Goal: Transaction & Acquisition: Purchase product/service

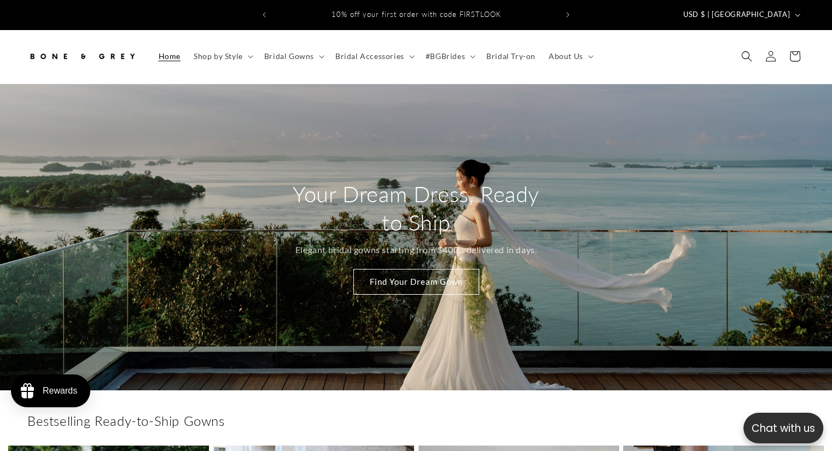
click at [285, 51] on span "Bridal Gowns" at bounding box center [289, 56] width 50 height 10
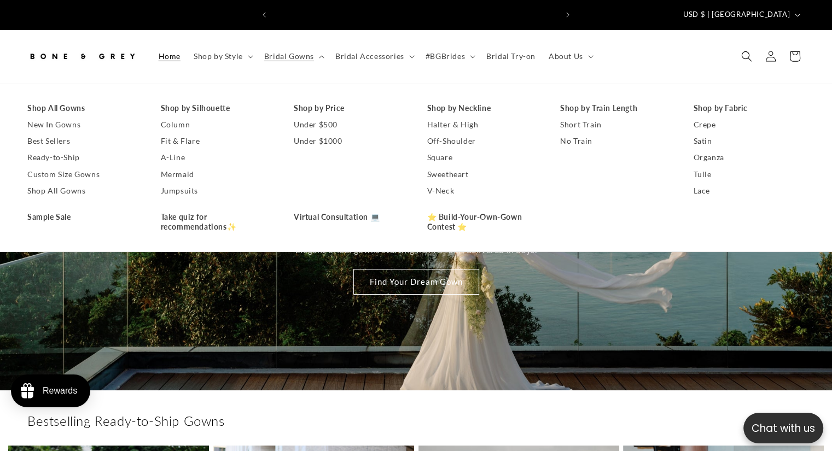
scroll to position [0, 283]
click at [317, 117] on link "Under $500" at bounding box center [350, 125] width 112 height 16
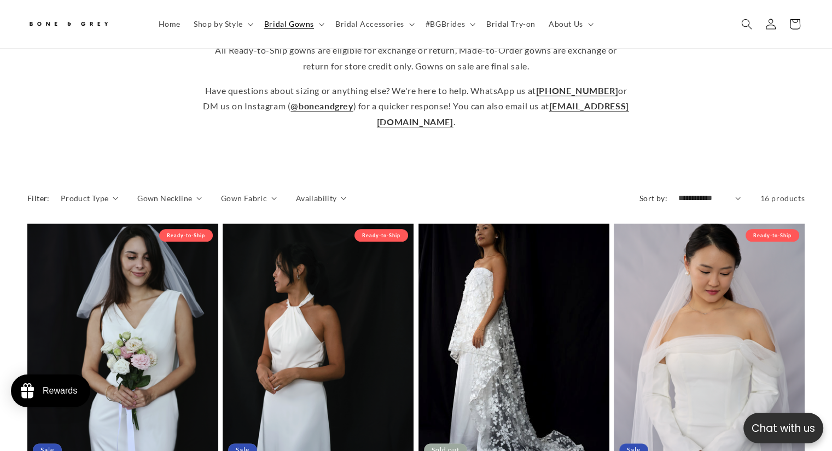
scroll to position [267, 0]
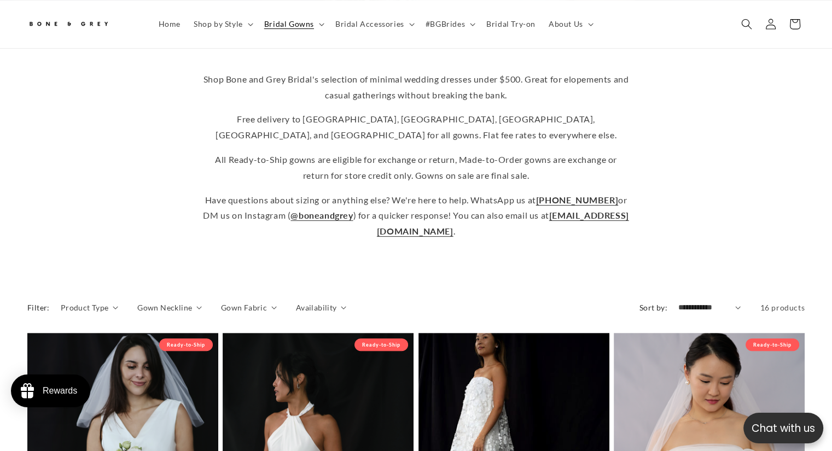
click at [93, 302] on span "Product Type" at bounding box center [85, 307] width 48 height 11
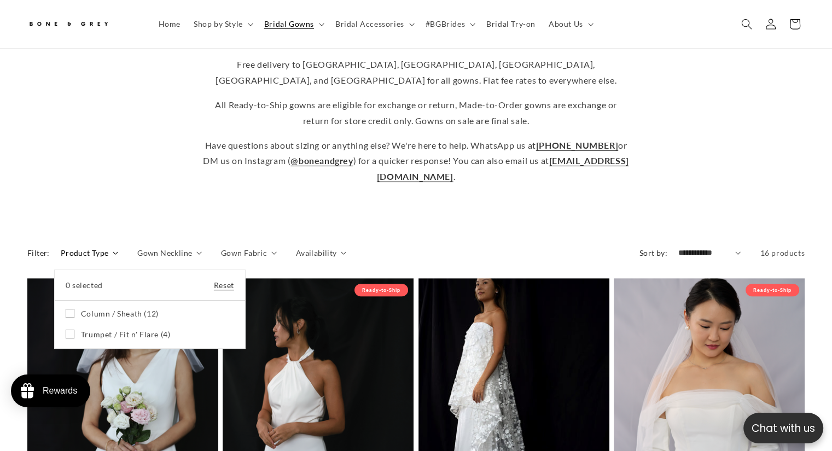
scroll to position [0, 567]
click at [118, 247] on summary "Product Type" at bounding box center [89, 252] width 57 height 11
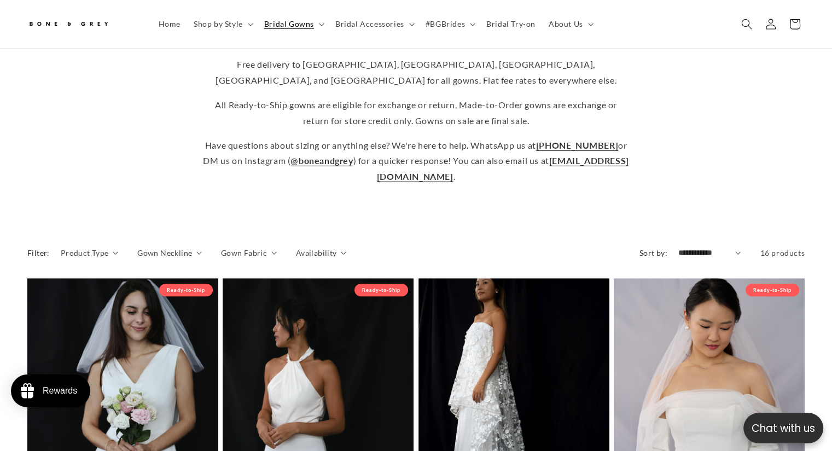
click at [156, 247] on span "Gown Neckline" at bounding box center [164, 252] width 55 height 11
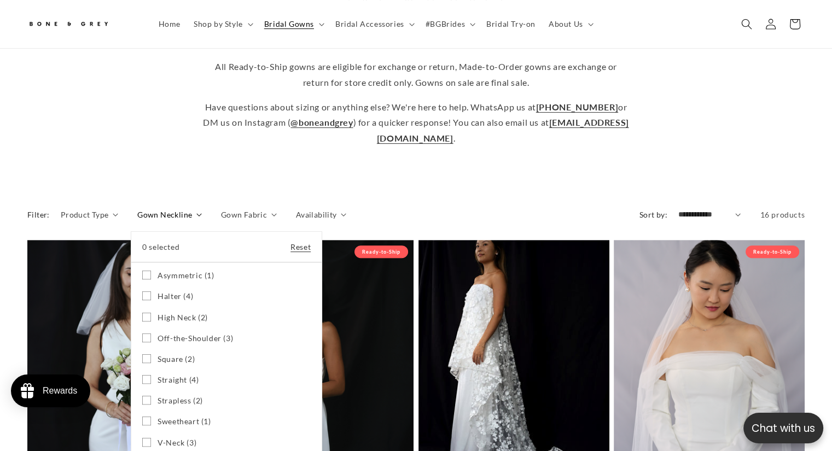
scroll to position [376, 0]
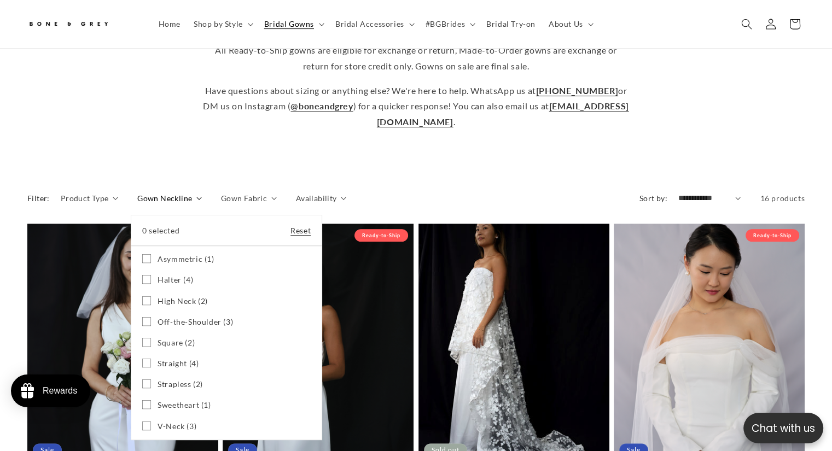
click at [202, 193] on summary "Gown Neckline" at bounding box center [169, 198] width 65 height 11
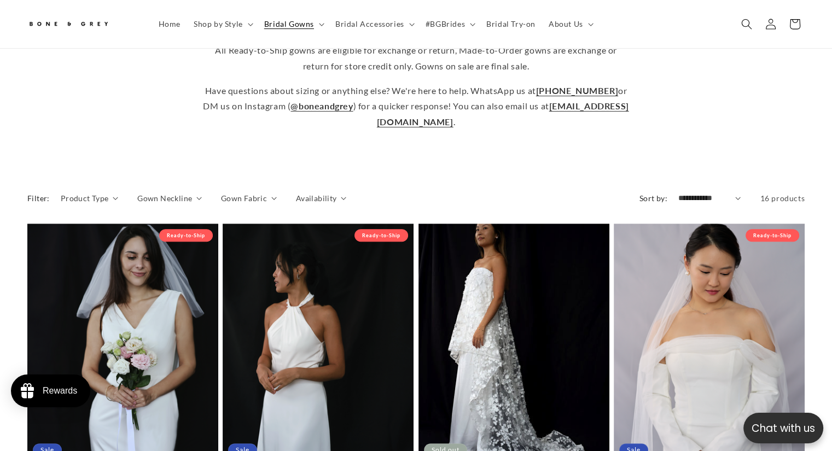
click at [256, 193] on span "Gown Fabric" at bounding box center [244, 198] width 46 height 11
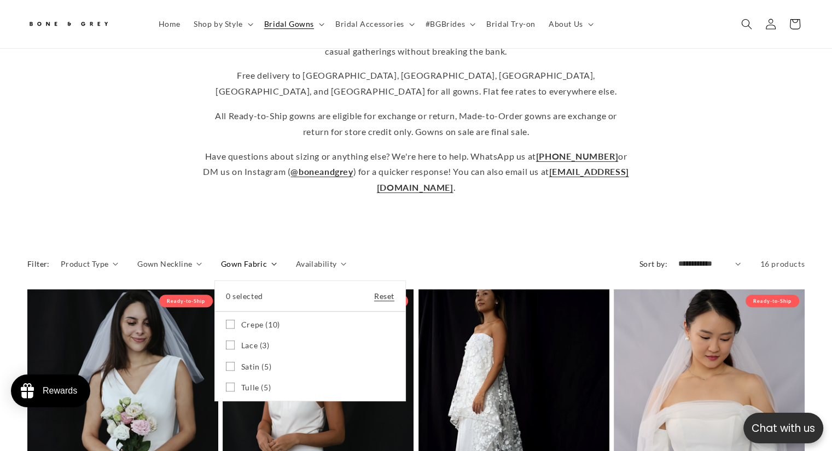
scroll to position [267, 0]
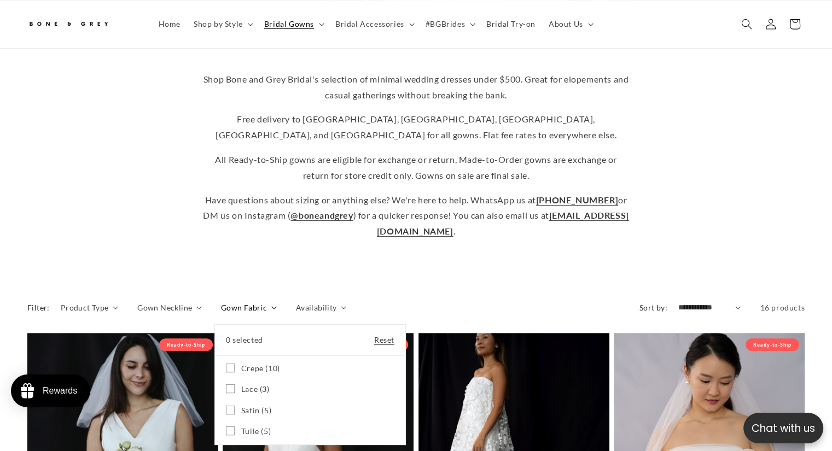
click at [229, 18] on summary "Shop by Style" at bounding box center [222, 24] width 71 height 23
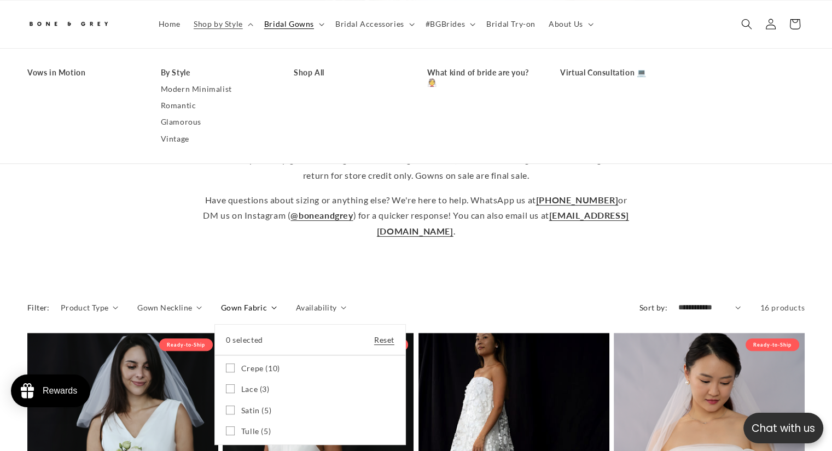
click at [295, 28] on span "Bridal Gowns" at bounding box center [289, 24] width 50 height 10
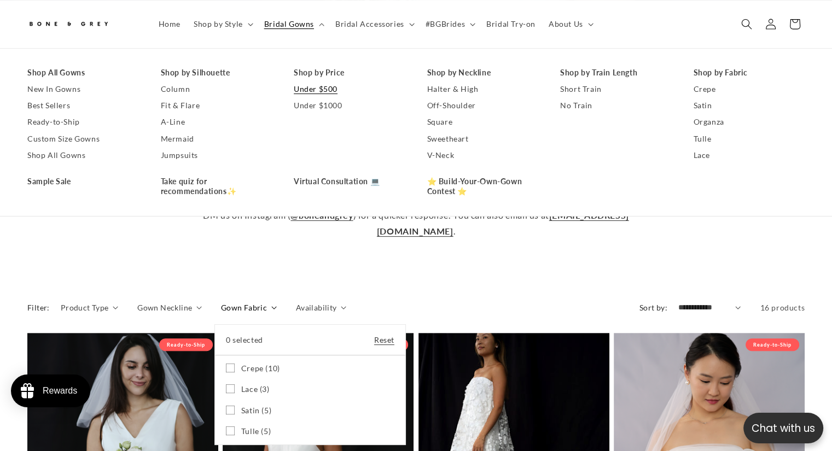
scroll to position [0, 283]
click at [185, 156] on link "Jumpsuits" at bounding box center [217, 155] width 112 height 16
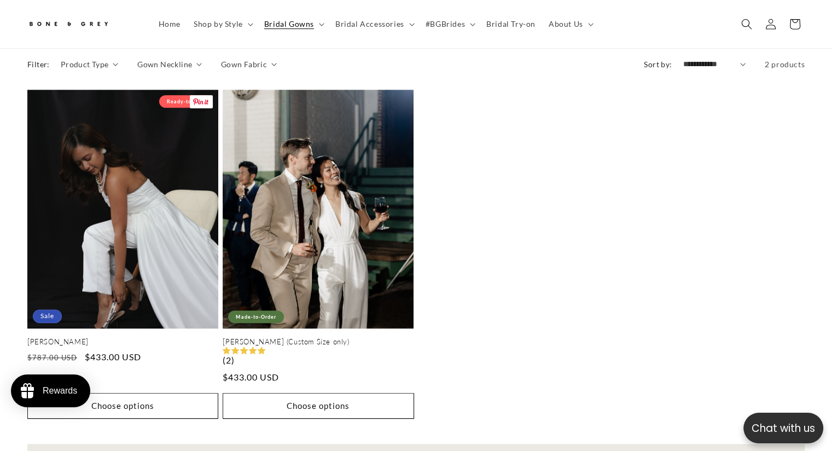
scroll to position [650, 0]
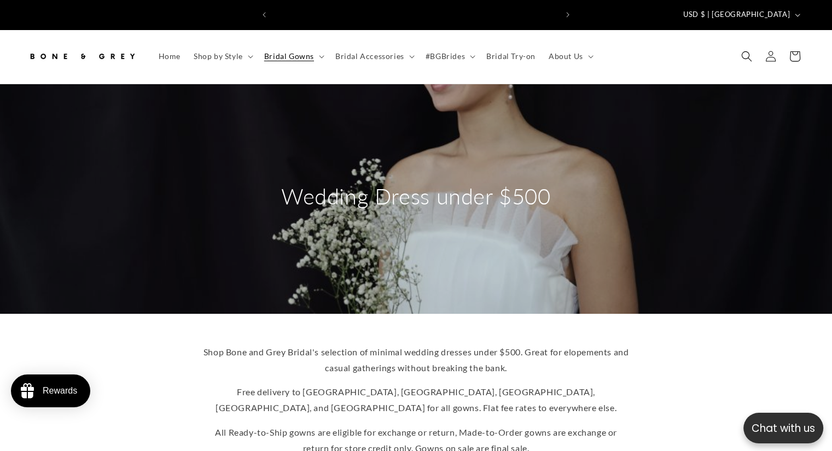
scroll to position [0, 567]
